Goal: Transaction & Acquisition: Obtain resource

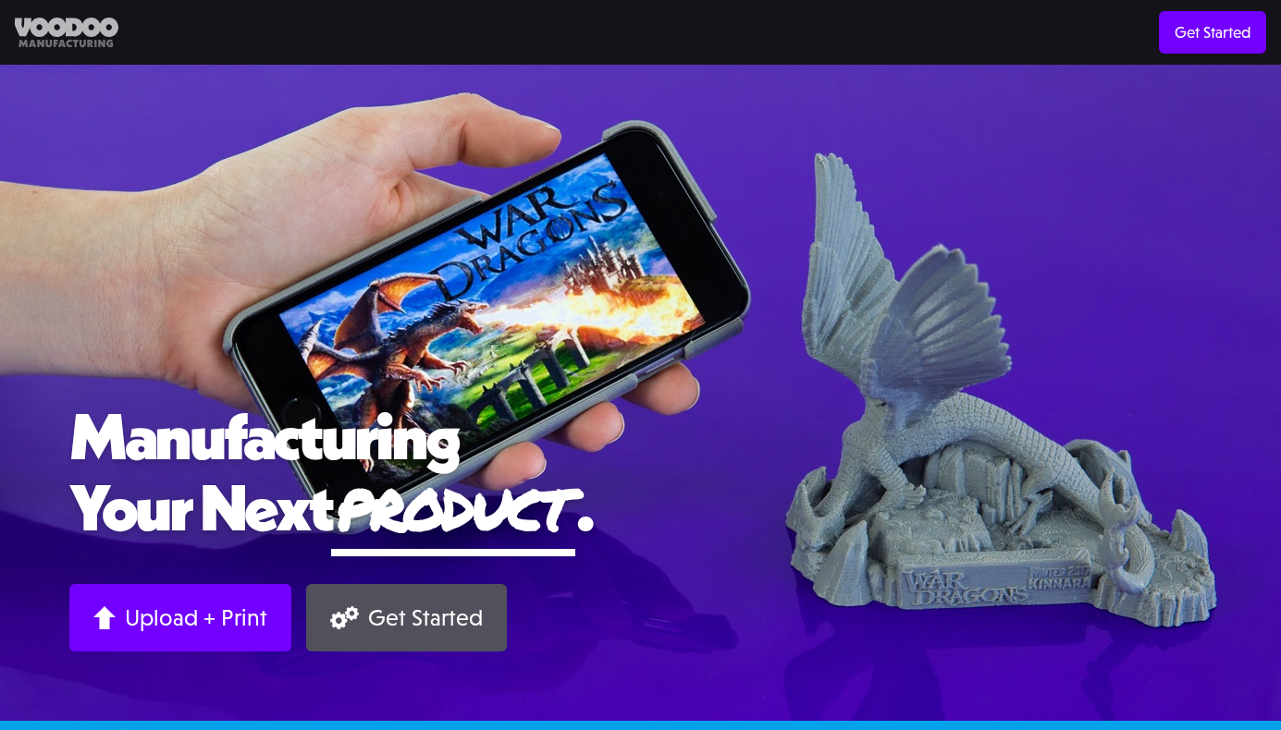
click at [57, 22] on img at bounding box center [67, 33] width 104 height 31
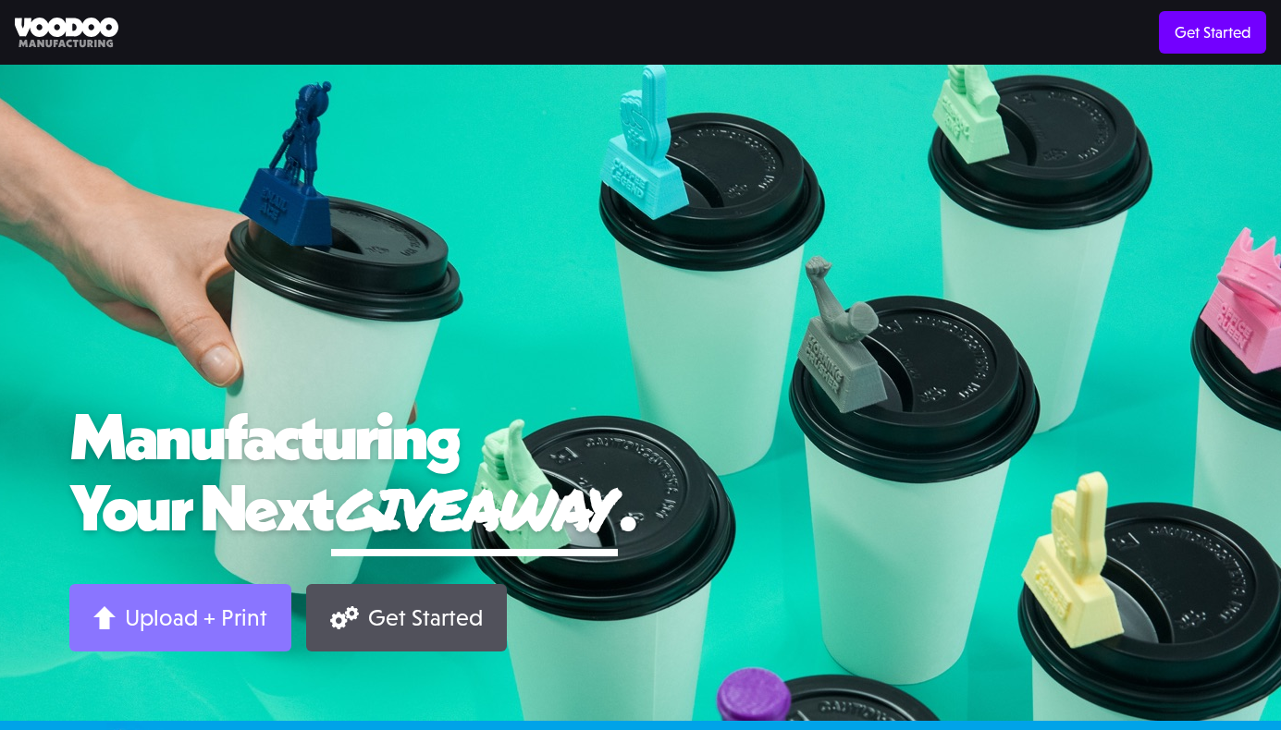
click at [242, 619] on div "Upload + Print" at bounding box center [196, 618] width 142 height 29
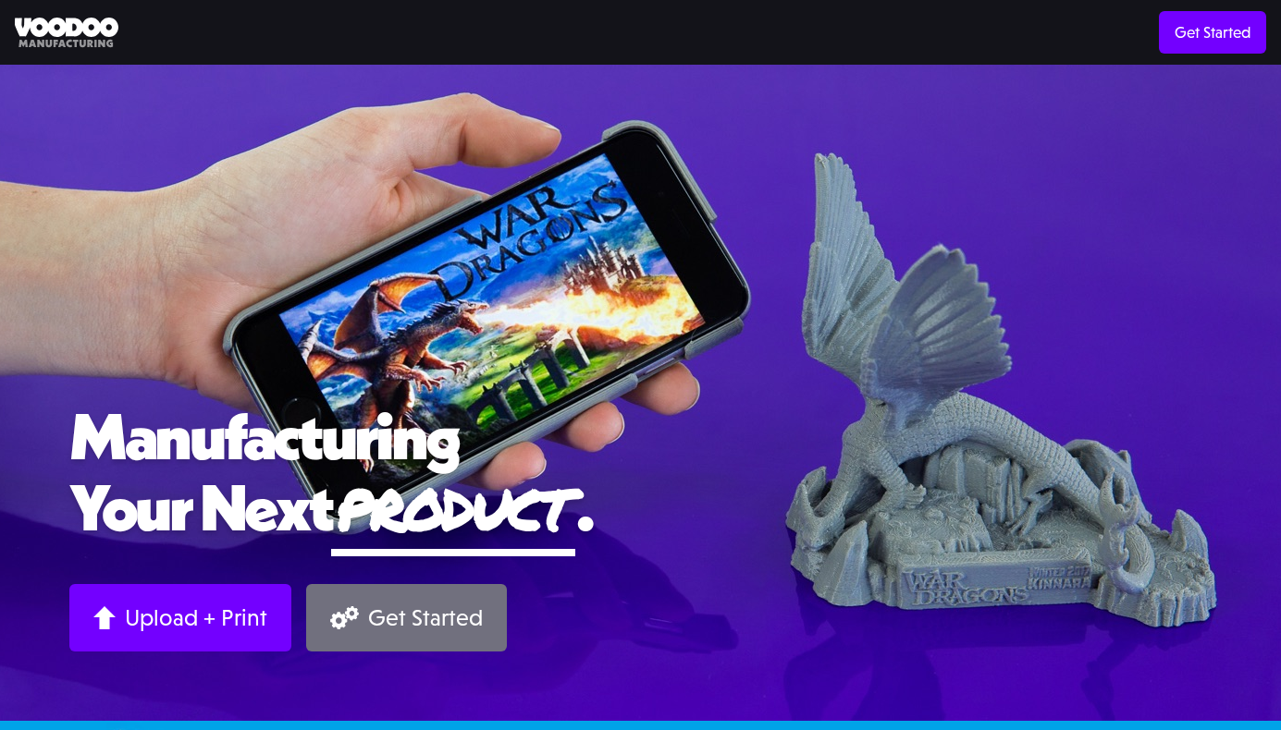
click at [401, 616] on div "Get Started" at bounding box center [425, 618] width 115 height 29
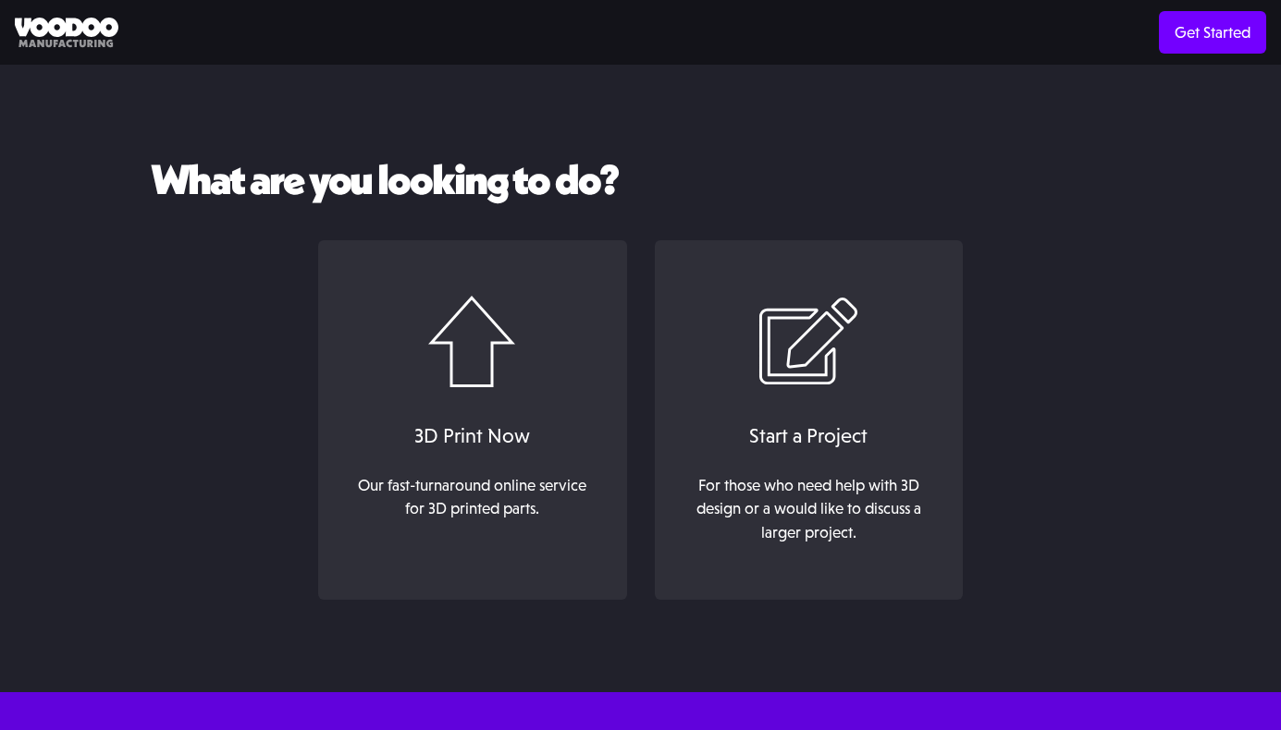
scroll to position [70, 0]
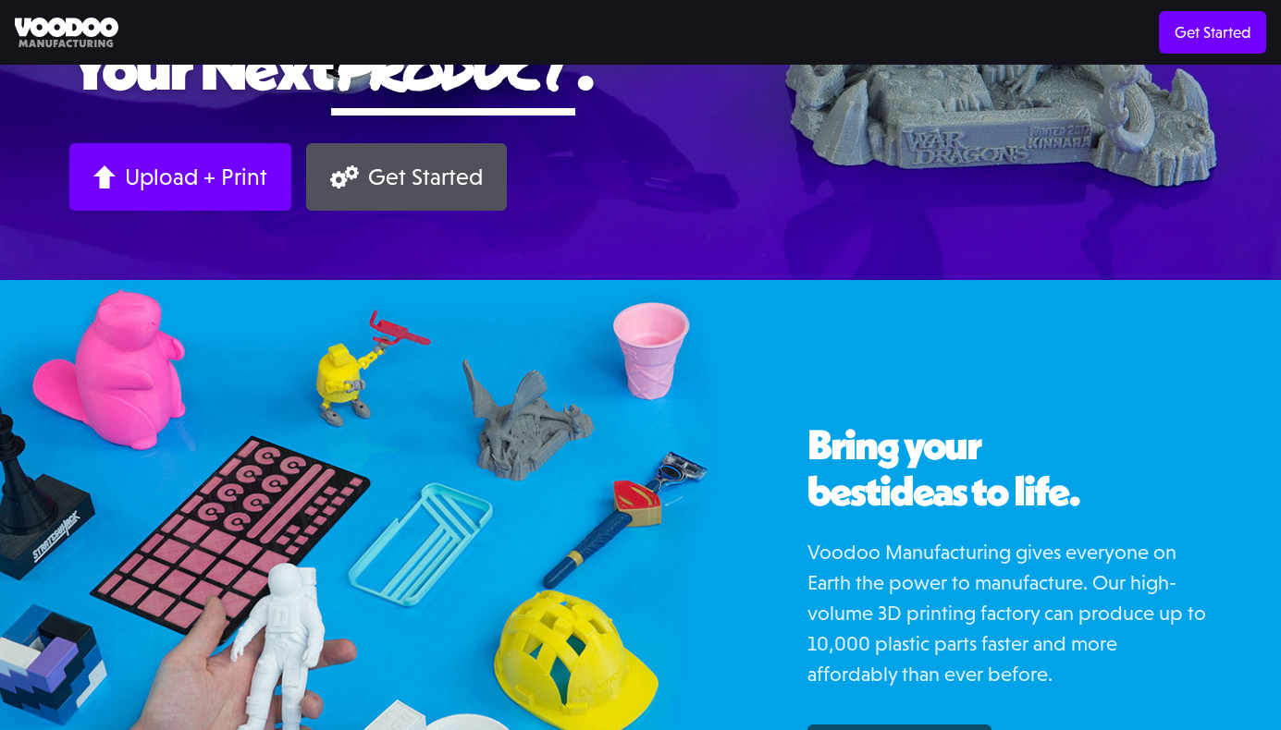
scroll to position [759, 0]
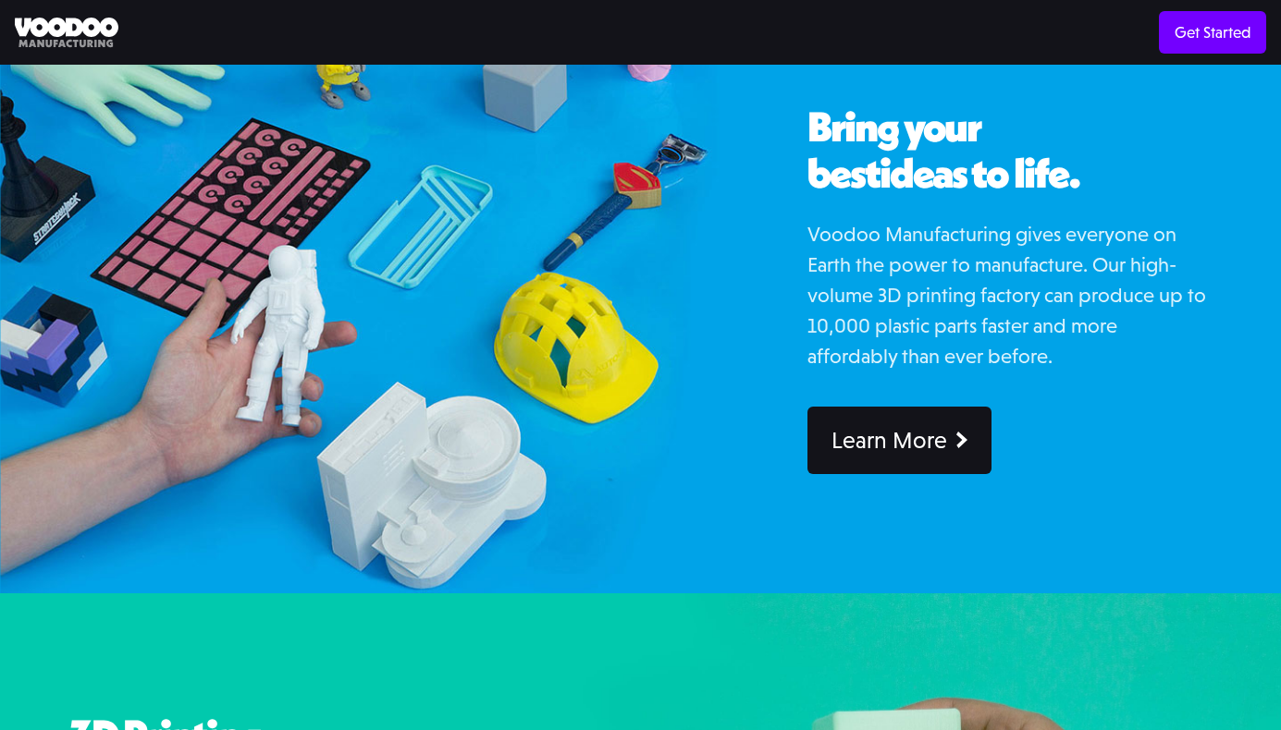
click at [952, 446] on link "Learn More" at bounding box center [899, 440] width 184 height 67
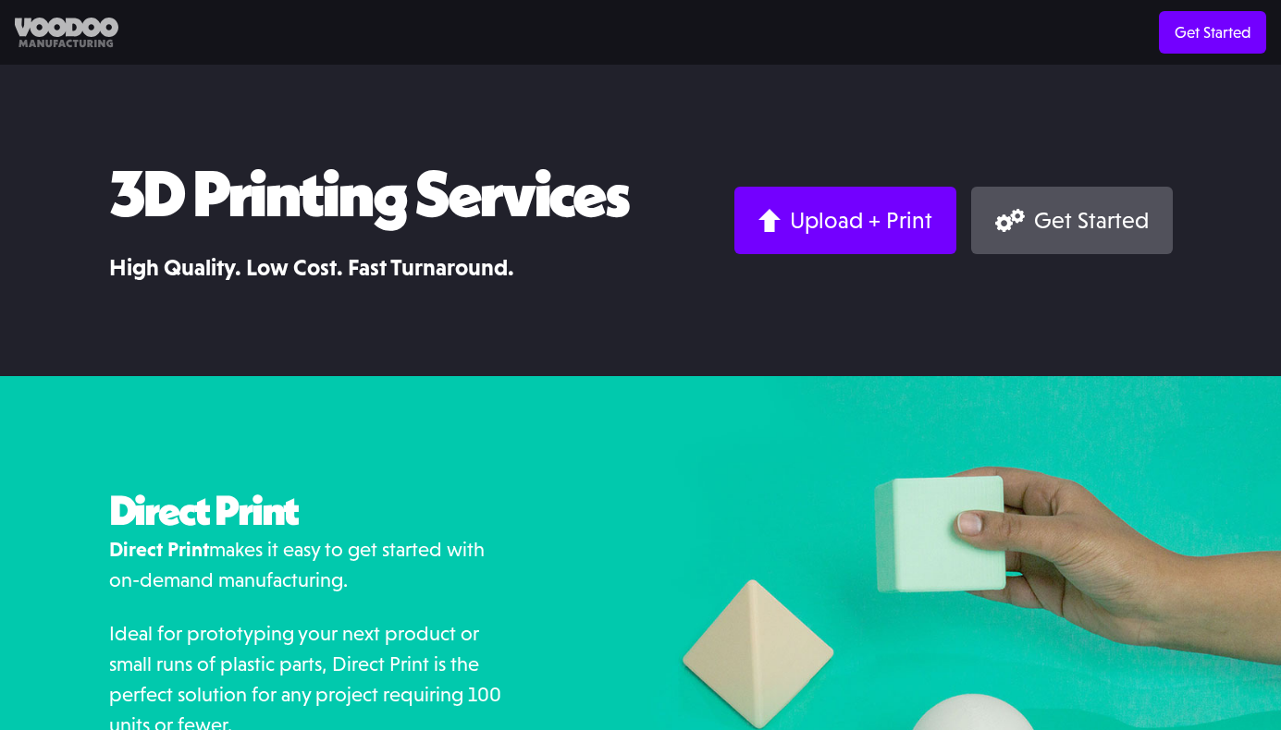
click at [80, 30] on img at bounding box center [67, 33] width 104 height 31
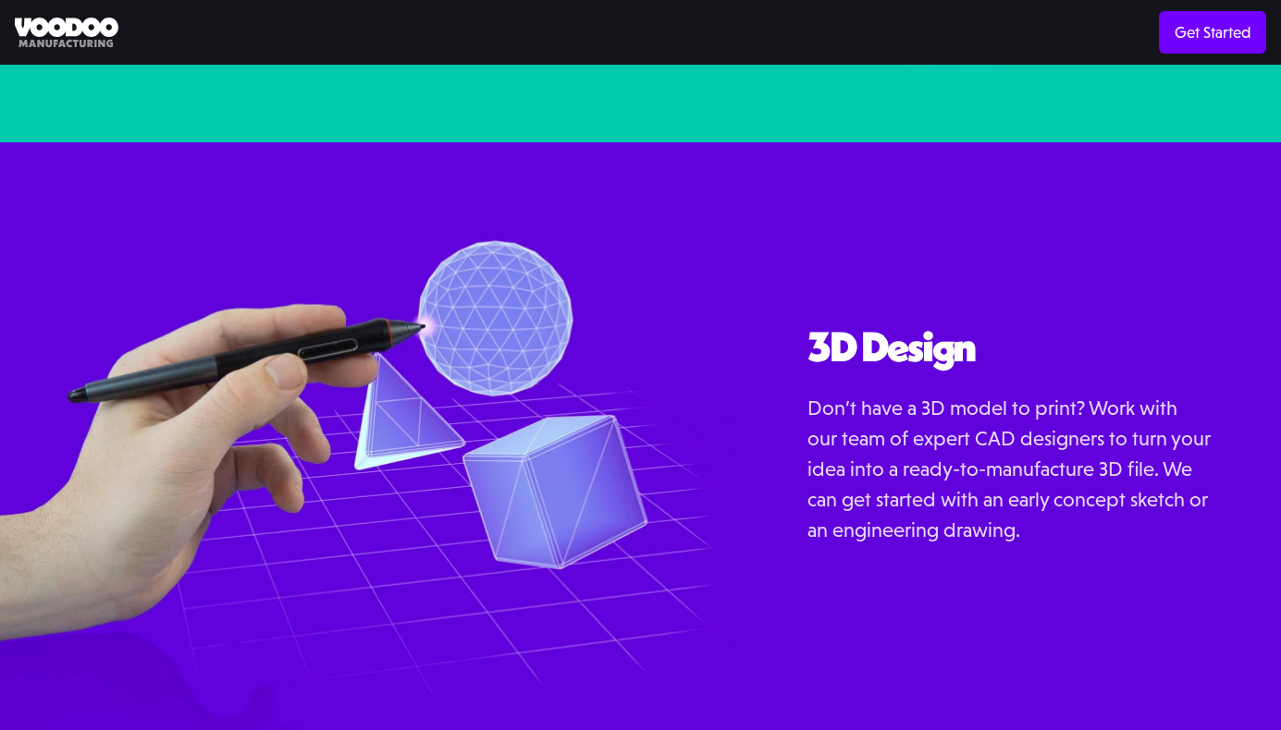
scroll to position [1992, 0]
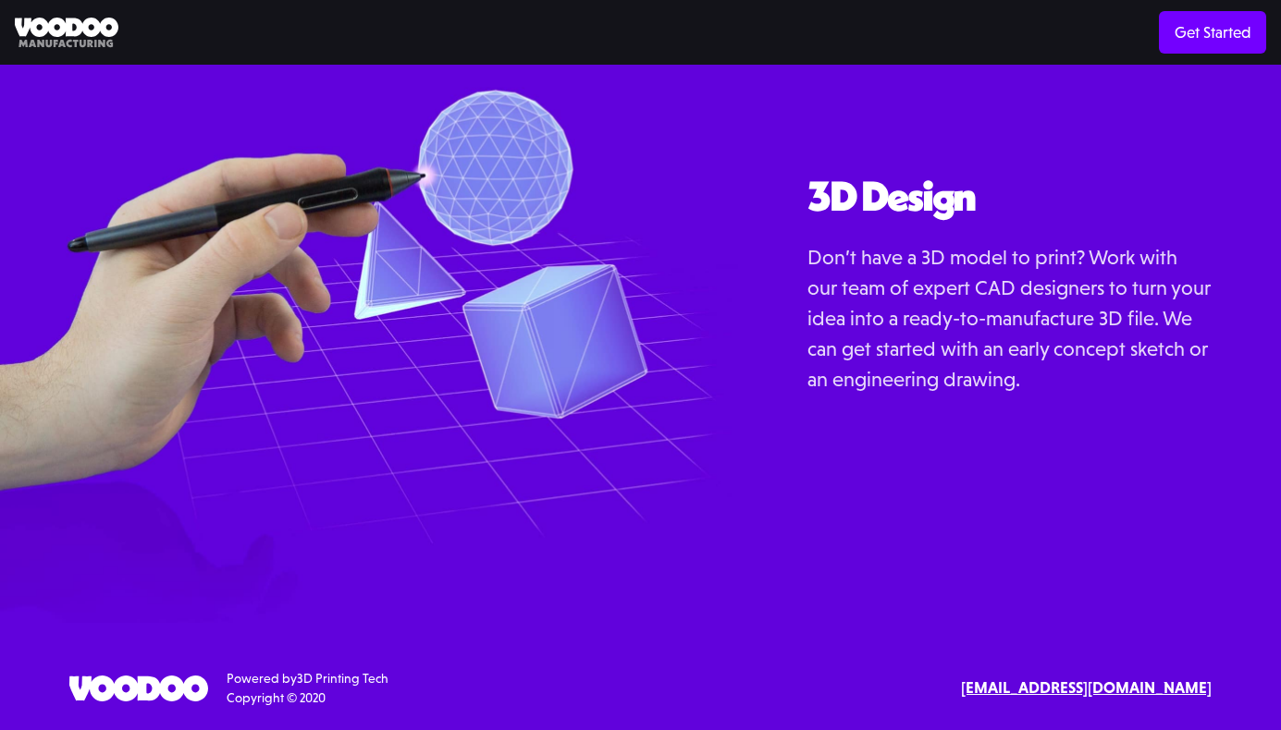
click at [1134, 161] on div "3D Design Don’t have a 3D model to print? Work with our team of expert CAD desi…" at bounding box center [1009, 307] width 543 height 631
